Goal: Find contact information: Find contact information

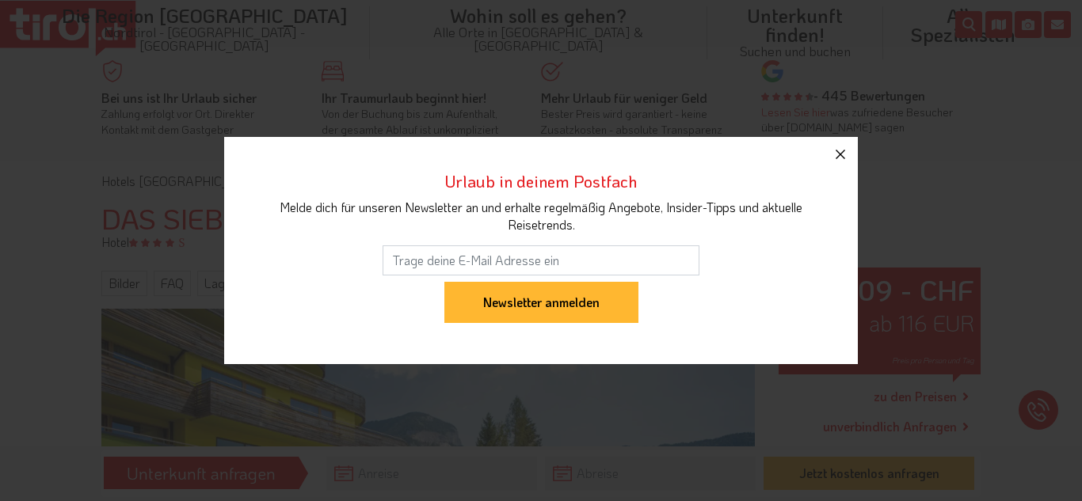
click at [841, 154] on icon "button" at bounding box center [840, 155] width 10 height 10
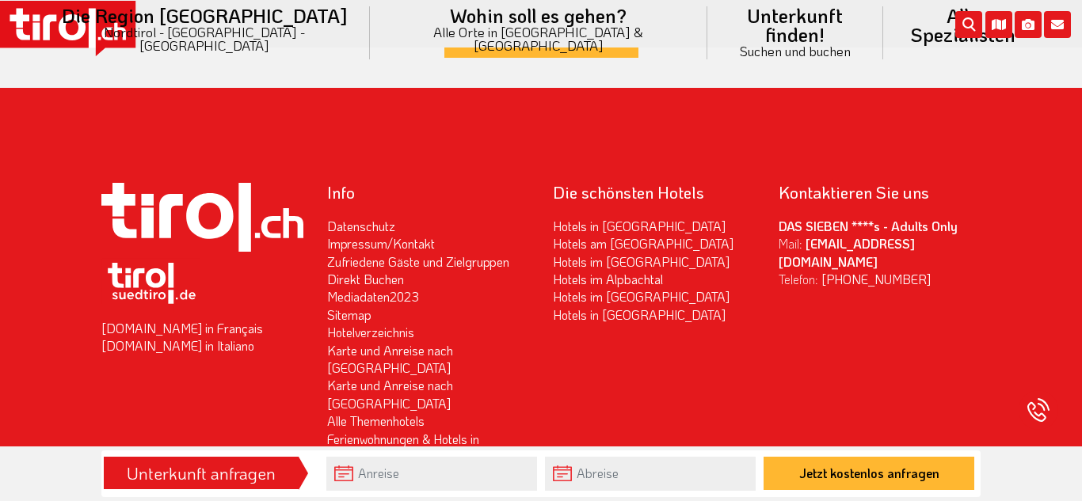
scroll to position [3281, 0]
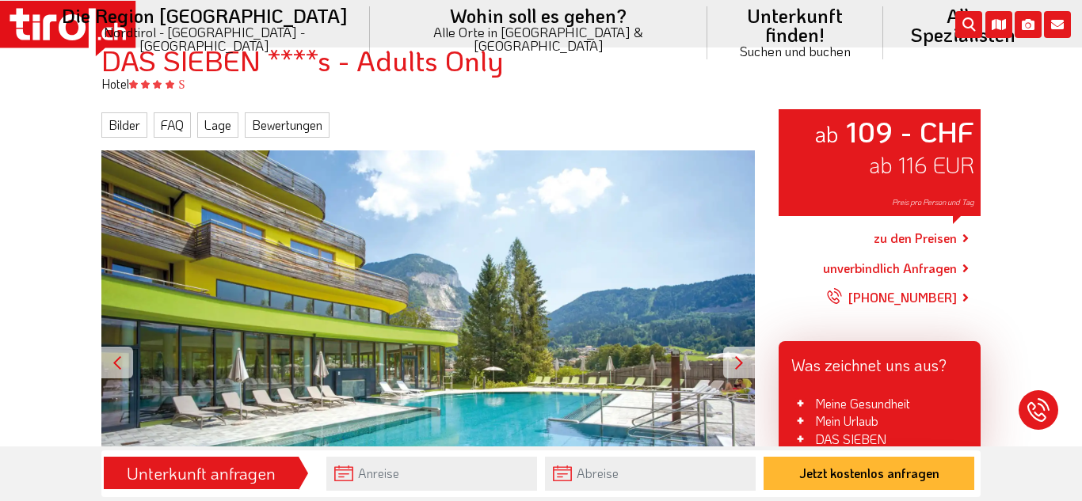
scroll to position [222, 0]
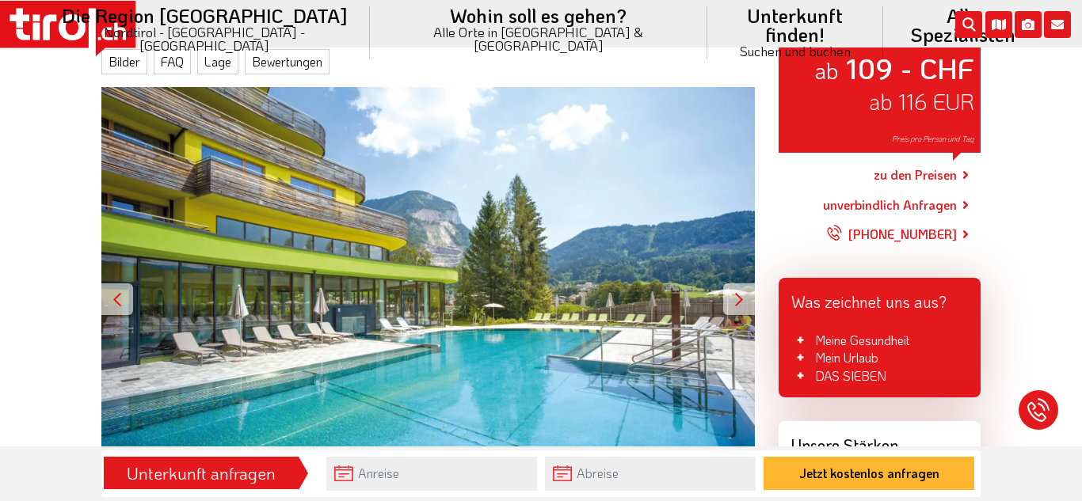
click at [957, 237] on link "[PHONE_NUMBER]" at bounding box center [891, 235] width 131 height 40
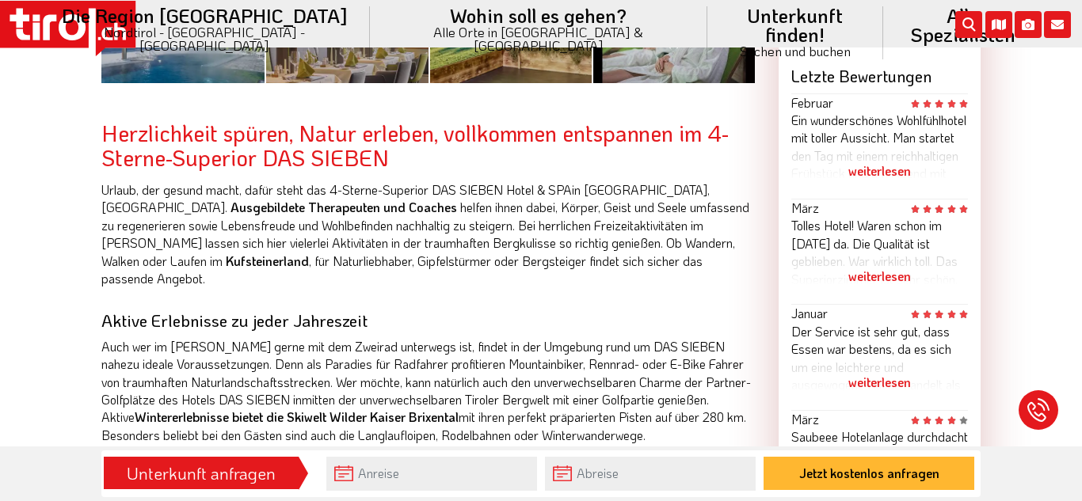
scroll to position [887, 0]
